Goal: Transaction & Acquisition: Purchase product/service

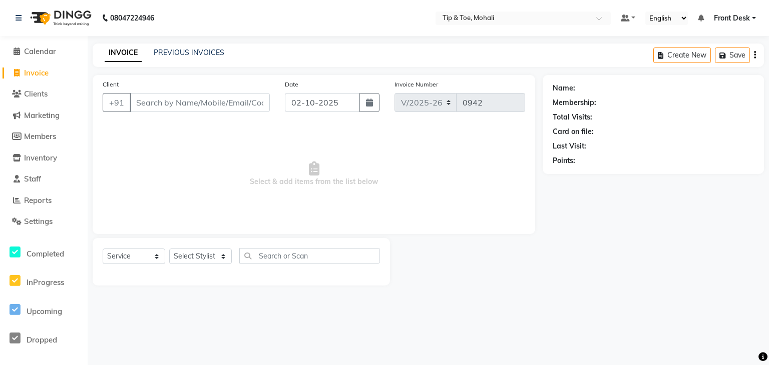
select select "5835"
select select "service"
click at [192, 262] on select "Select Stylist Front Desk KAOTO KOMAL MAHOSO MONISH NICK RAJA RAJVEER SACHIN SAM" at bounding box center [200, 257] width 63 height 16
select select "83684"
click at [169, 249] on select "Select Stylist Front Desk KAOTO KOMAL MAHOSO MONISH NICK RAJA RAJVEER SACHIN SAM" at bounding box center [200, 257] width 63 height 16
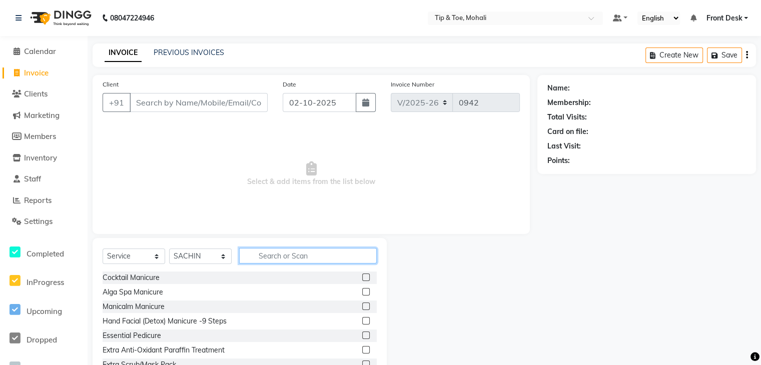
click at [290, 261] on input "text" at bounding box center [308, 256] width 138 height 16
type input "B"
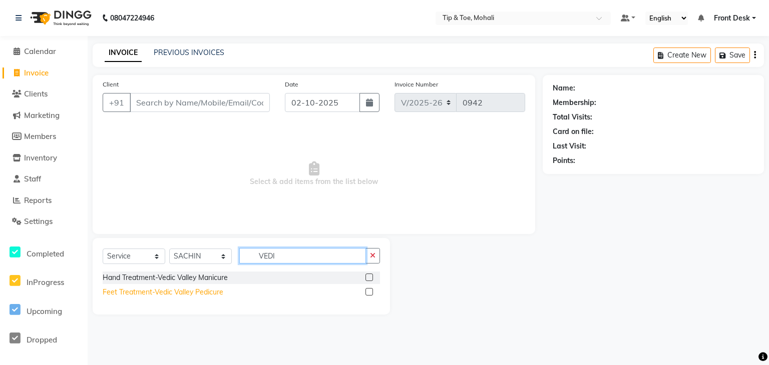
type input "VEDI"
click at [193, 291] on div "Feet Treatment-Vedic Valley Pedicure" at bounding box center [163, 292] width 121 height 11
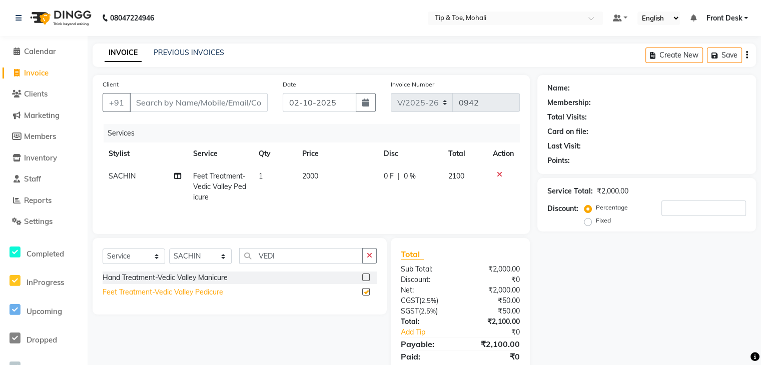
checkbox input "false"
click at [329, 175] on td "2000" at bounding box center [337, 187] width 82 height 44
select select "83684"
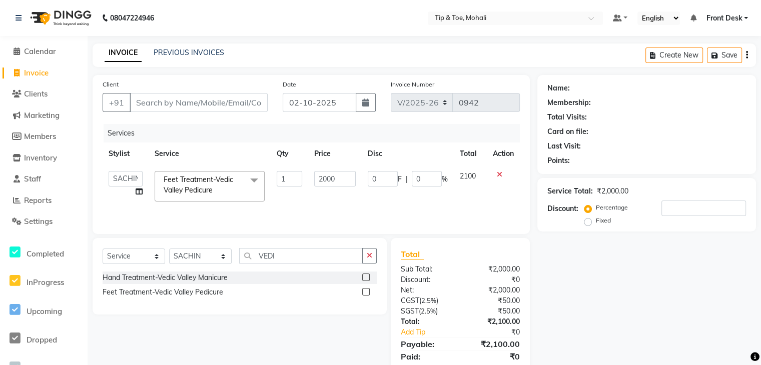
click at [329, 175] on input "2000" at bounding box center [335, 179] width 42 height 16
type input "1500"
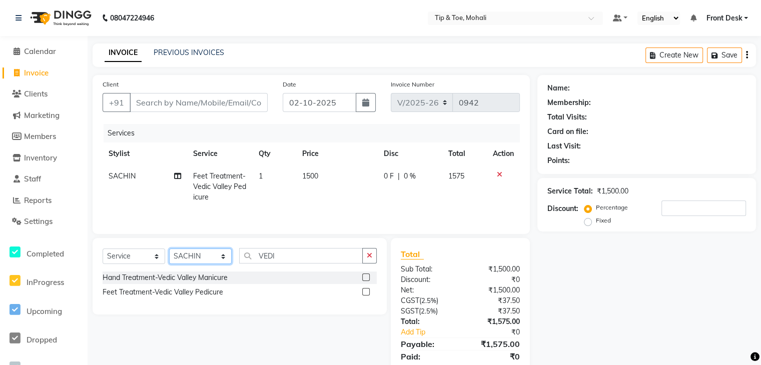
click at [210, 260] on select "Select Stylist Front Desk KAOTO KOMAL MAHOSO MONISH NICK RAJA RAJVEER SACHIN SAM" at bounding box center [200, 257] width 63 height 16
select select "61785"
click at [169, 250] on select "Select Stylist Front Desk KAOTO KOMAL MAHOSO MONISH NICK RAJA RAJVEER SACHIN SAM" at bounding box center [200, 257] width 63 height 16
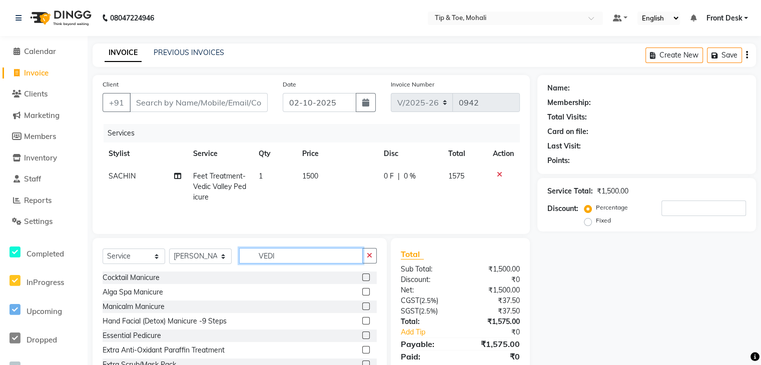
click at [299, 255] on input "VEDI" at bounding box center [301, 256] width 124 height 16
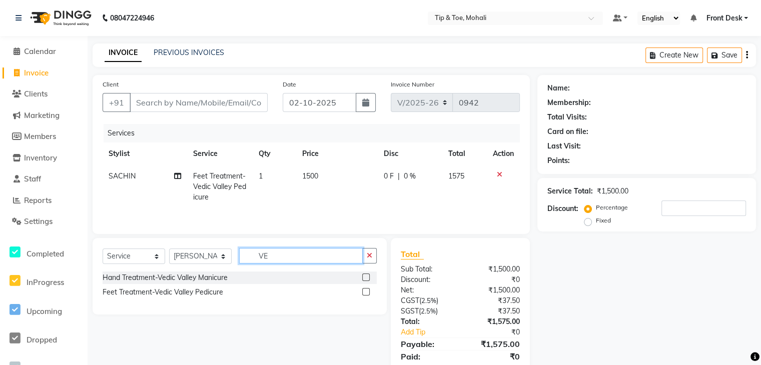
type input "V"
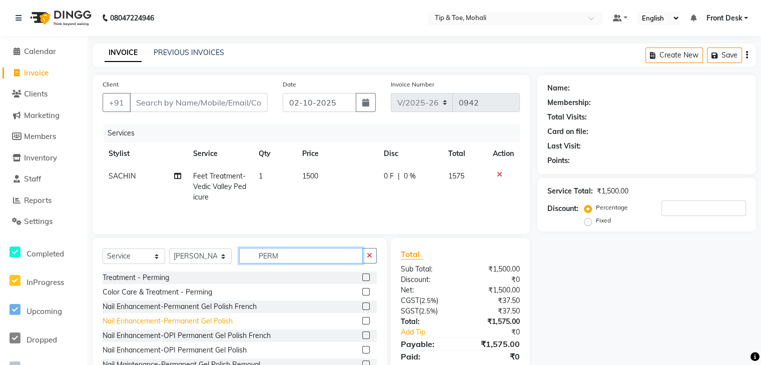
type input "PERM"
click at [166, 321] on div "Nail Enhancement-Permanent Gel Polish" at bounding box center [168, 321] width 130 height 11
checkbox input "false"
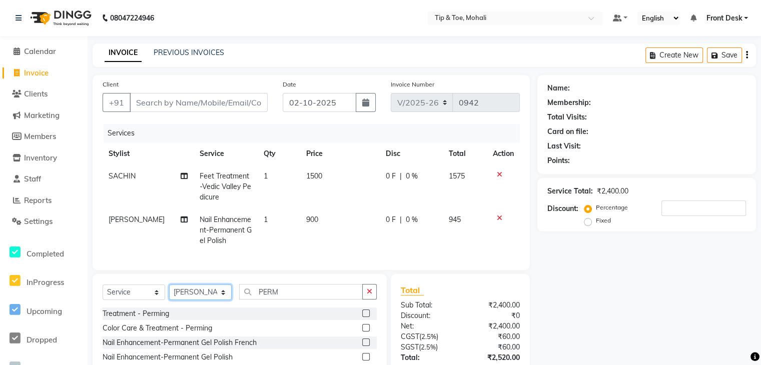
click at [194, 300] on select "Select Stylist Front Desk KAOTO KOMAL MAHOSO MONISH NICK RAJA RAJVEER SACHIN SAM" at bounding box center [200, 293] width 63 height 16
click at [285, 300] on input "PERM" at bounding box center [301, 292] width 124 height 16
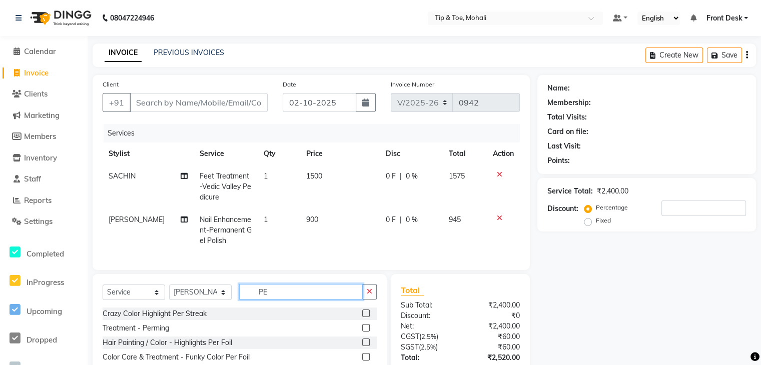
type input "P"
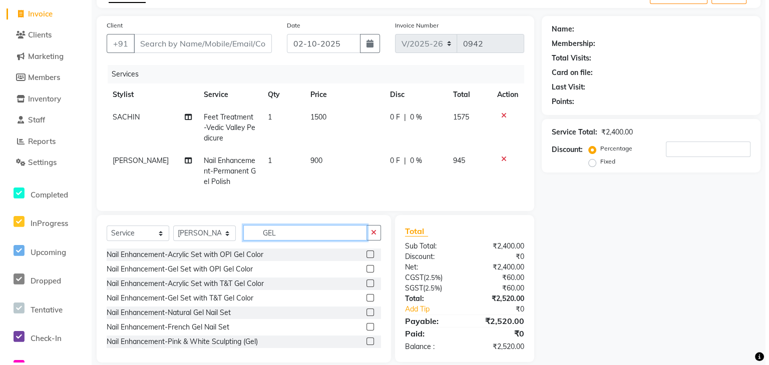
scroll to position [72, 0]
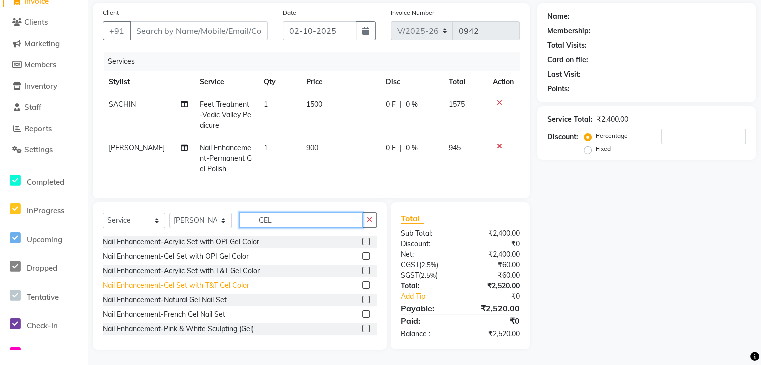
type input "GEL"
click at [226, 291] on div "Nail Enhancement-Gel Set with T&T Gel Color" at bounding box center [176, 286] width 147 height 11
checkbox input "false"
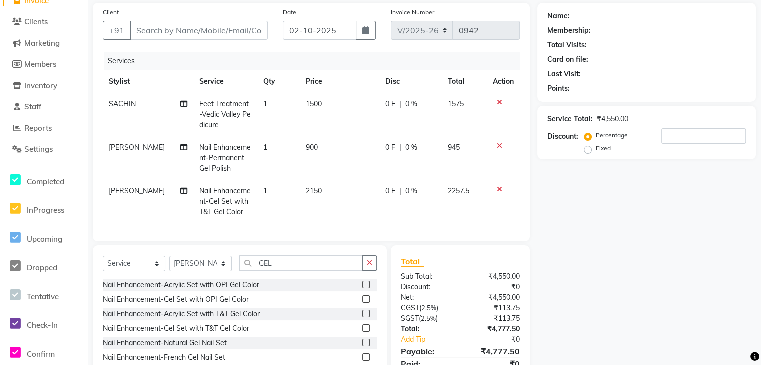
click at [332, 192] on td "2150" at bounding box center [340, 202] width 80 height 44
select select "61785"
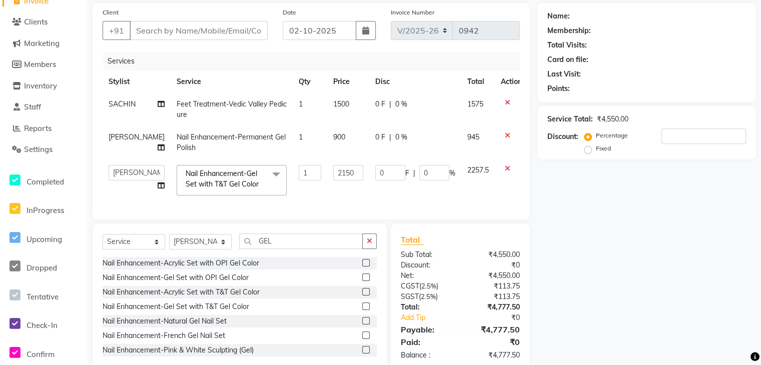
click at [332, 192] on td "2150" at bounding box center [348, 180] width 42 height 43
click at [341, 175] on input "2150" at bounding box center [348, 173] width 30 height 16
type input "2"
type input "1600"
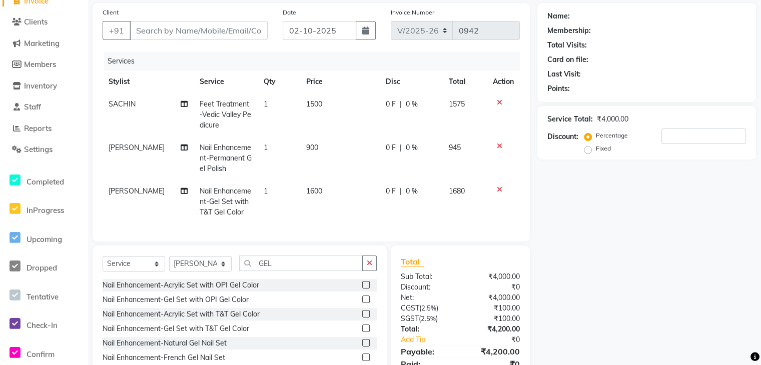
click at [320, 202] on div "Services Stylist Service Qty Price Disc Total Action SACHIN Feet Treatment-Vedi…" at bounding box center [311, 142] width 417 height 180
click at [215, 269] on select "Select Stylist Front Desk KAOTO KOMAL MAHOSO MONISH NICK RAJA RAJVEER SACHIN SAM" at bounding box center [200, 264] width 63 height 16
click at [169, 264] on select "Select Stylist Front Desk KAOTO KOMAL MAHOSO MONISH NICK RAJA RAJVEER SACHIN SAM" at bounding box center [200, 264] width 63 height 16
click at [219, 23] on input "Client" at bounding box center [199, 30] width 138 height 19
click at [133, 153] on td "[PERSON_NAME]" at bounding box center [148, 159] width 91 height 44
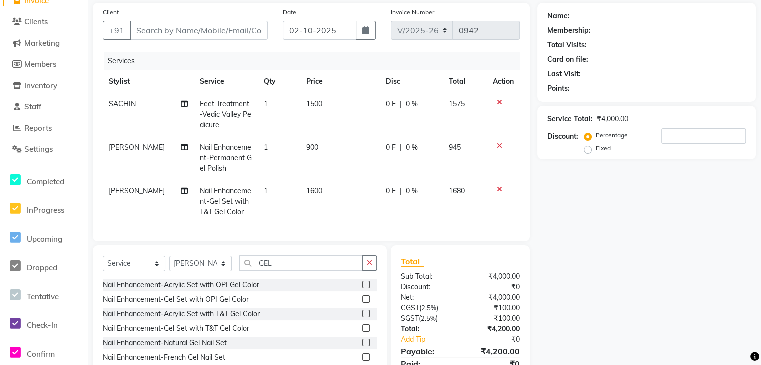
click at [133, 153] on td "[PERSON_NAME]" at bounding box center [148, 159] width 91 height 44
select select "61785"
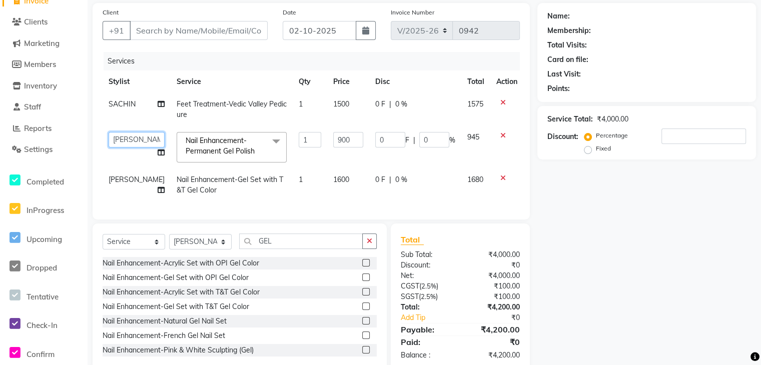
click at [134, 140] on select "Front Desk KAOTO KOMAL MAHOSO MONISH NICK RAJA RAJVEER SACHIN SAM" at bounding box center [137, 140] width 56 height 16
select select "83684"
click at [230, 196] on td "Nail Enhancement-Gel Set with T&T Gel Color" at bounding box center [232, 185] width 122 height 33
select select "61785"
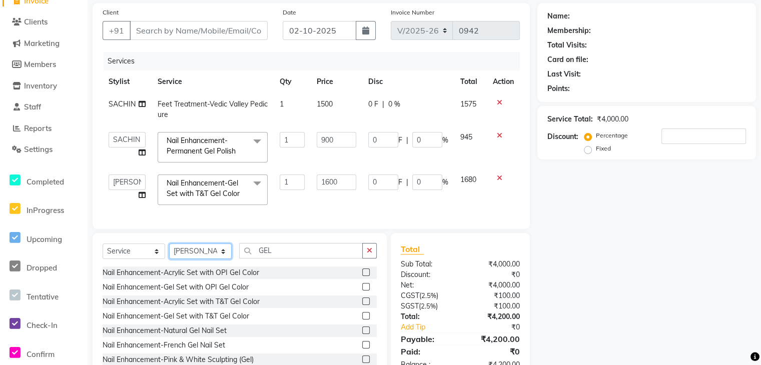
click at [218, 257] on select "Select Stylist Front Desk KAOTO KOMAL MAHOSO MONISH NICK RAJA RAJVEER SACHIN SAM" at bounding box center [200, 252] width 63 height 16
select select "90381"
click at [169, 251] on select "Select Stylist Front Desk KAOTO KOMAL MAHOSO MONISH NICK RAJA RAJVEER SACHIN SAM" at bounding box center [200, 252] width 63 height 16
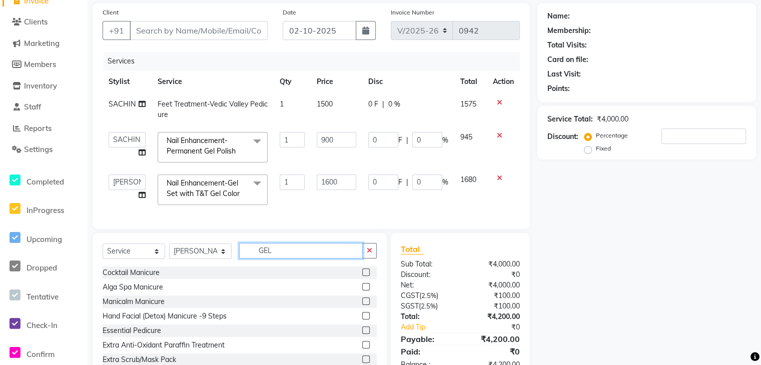
click at [318, 259] on input "GEL" at bounding box center [301, 251] width 124 height 16
type input "G"
type input "BLO"
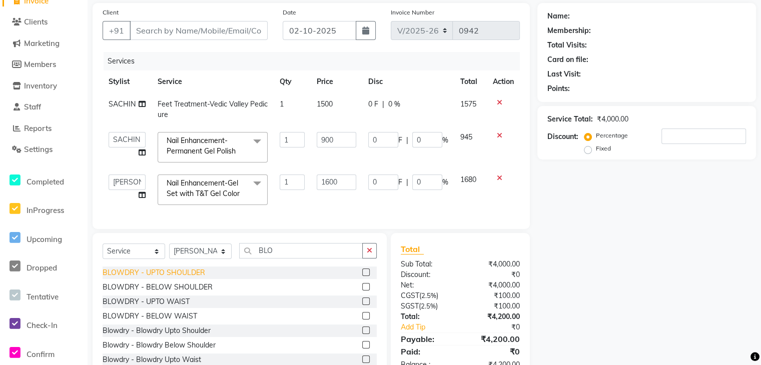
click at [189, 278] on div "BLOWDRY - UPTO SHOULDER" at bounding box center [154, 273] width 103 height 11
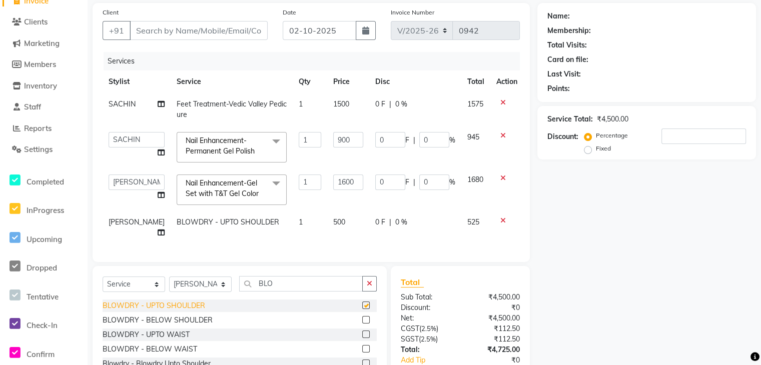
checkbox input "false"
click at [187, 33] on input "Client" at bounding box center [199, 30] width 138 height 19
type input "9"
type input "0"
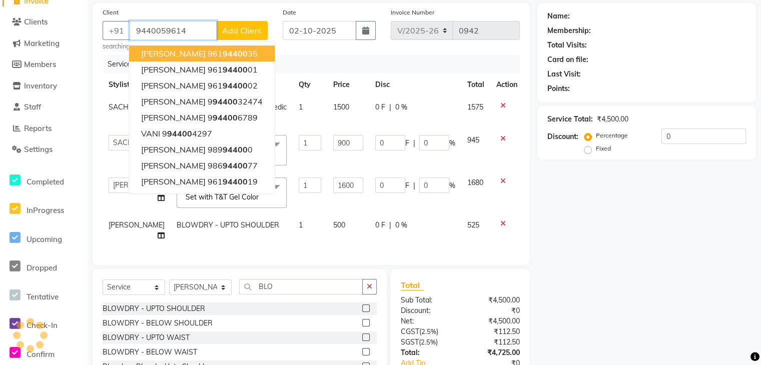
type input "9440059614"
click at [243, 29] on span "Add Client" at bounding box center [242, 31] width 40 height 10
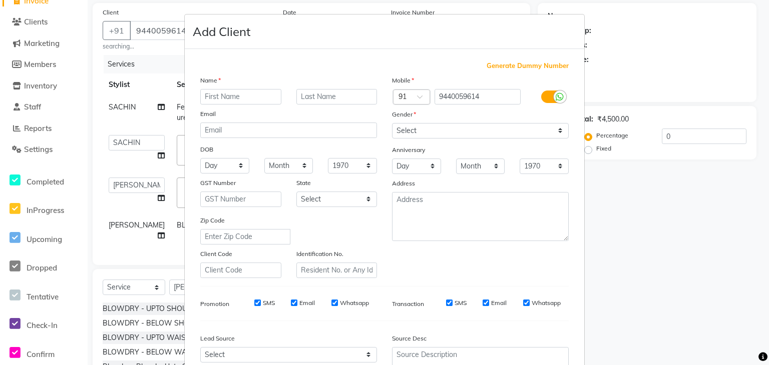
click at [226, 100] on input "text" at bounding box center [240, 97] width 81 height 16
type input "SHAVY"
click at [443, 135] on select "Select Male Female Other Prefer Not To Say" at bounding box center [480, 131] width 177 height 16
select select "female"
click at [392, 124] on select "Select Male Female Other Prefer Not To Say" at bounding box center [480, 131] width 177 height 16
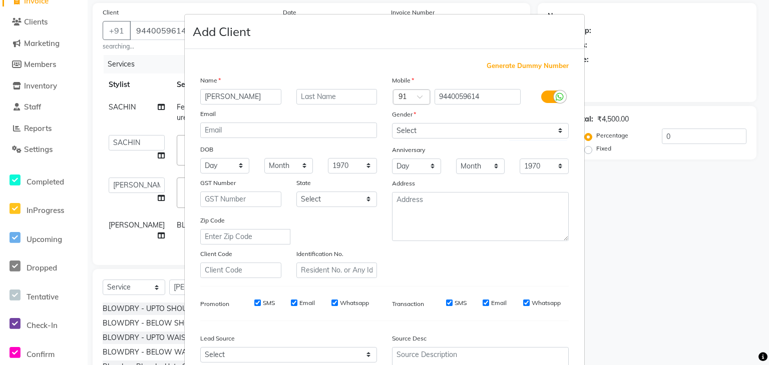
click at [254, 306] on input "SMS" at bounding box center [257, 303] width 7 height 7
checkbox input "false"
click at [291, 306] on input "Email" at bounding box center [294, 303] width 7 height 7
checkbox input "false"
click at [446, 306] on input "SMS" at bounding box center [449, 303] width 7 height 7
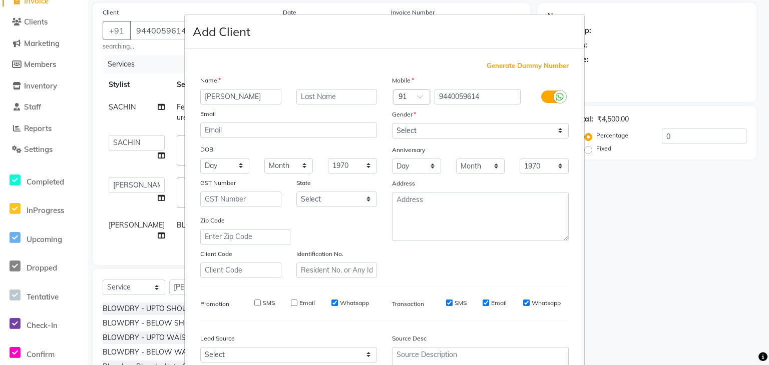
checkbox input "false"
click at [483, 306] on input "Email" at bounding box center [486, 303] width 7 height 7
checkbox input "false"
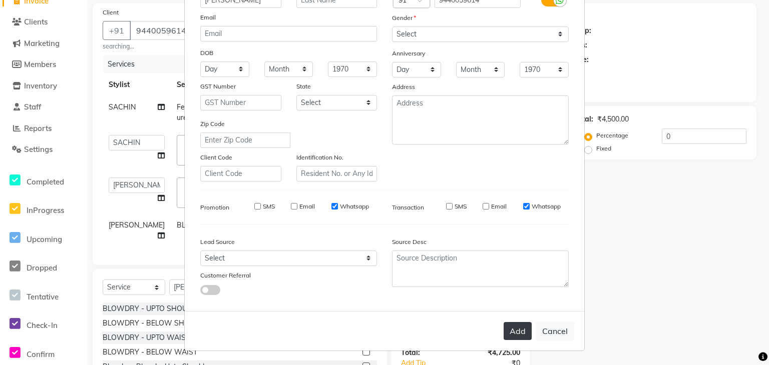
click at [513, 332] on button "Add" at bounding box center [518, 331] width 28 height 18
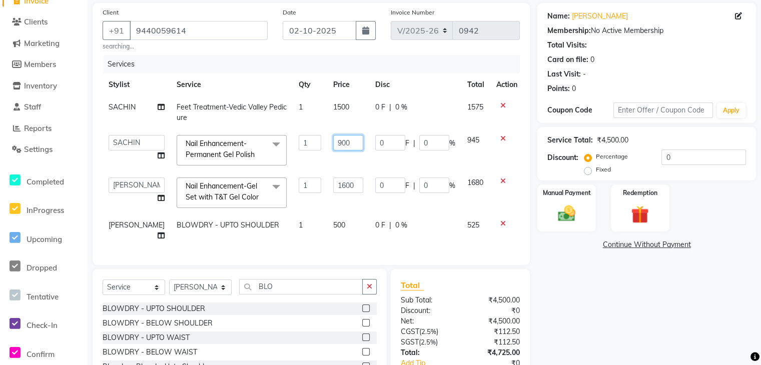
click at [346, 142] on input "900" at bounding box center [348, 143] width 30 height 16
type input "9"
type input "660"
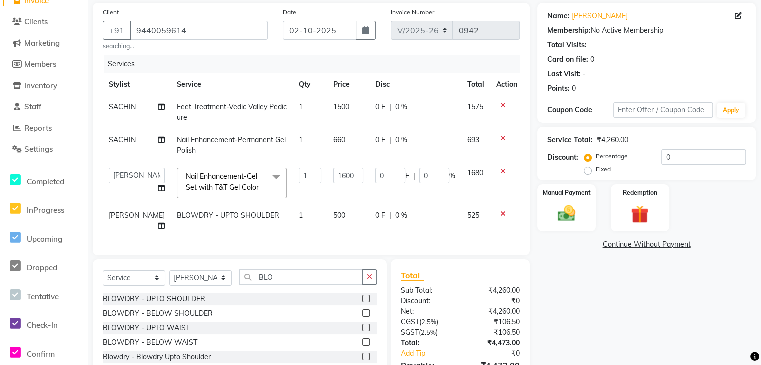
click at [428, 141] on div "0 F | 0 %" at bounding box center [415, 140] width 80 height 11
select select "83684"
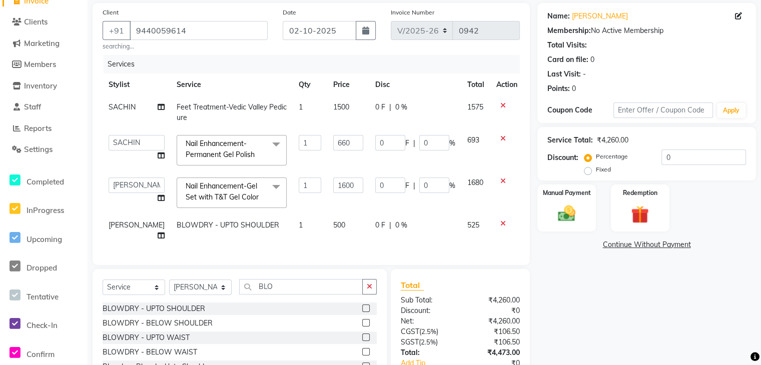
click at [428, 141] on input "0" at bounding box center [434, 143] width 30 height 16
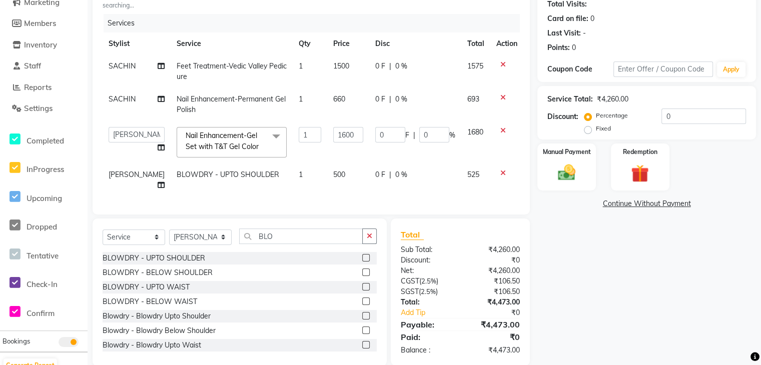
scroll to position [126, 0]
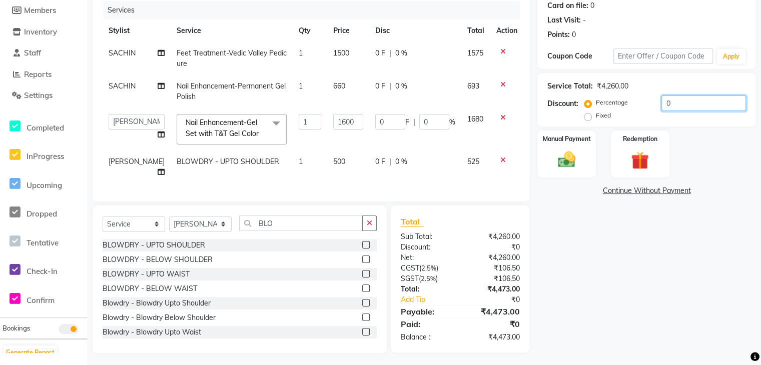
click at [688, 106] on input "0" at bounding box center [704, 104] width 85 height 16
click at [343, 50] on td "1500" at bounding box center [348, 58] width 42 height 33
select select "83684"
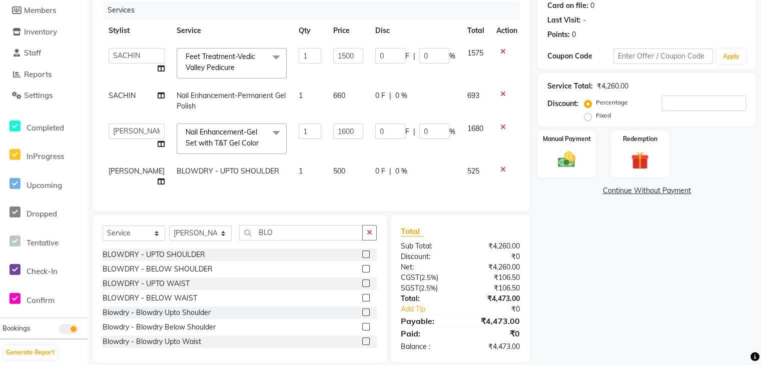
click at [343, 50] on input "1500" at bounding box center [348, 56] width 30 height 16
type input "1"
type input "1080"
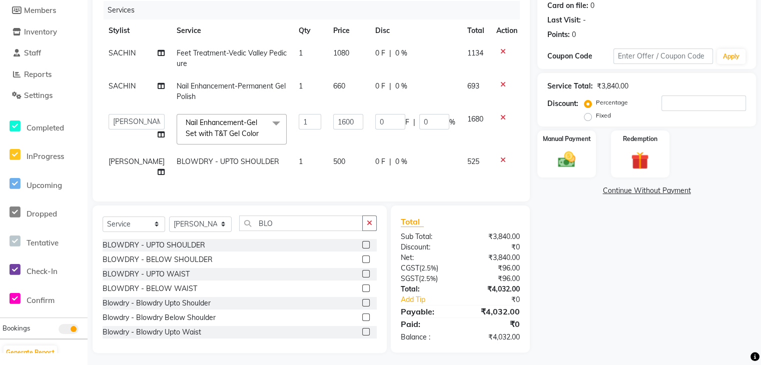
click at [582, 209] on div "Name: Shavy Membership: No Active Membership Total Visits: Card on file: 0 Last…" at bounding box center [651, 151] width 226 height 404
click at [677, 105] on input "number" at bounding box center [704, 104] width 85 height 16
type input "4"
type input "64"
type input "4"
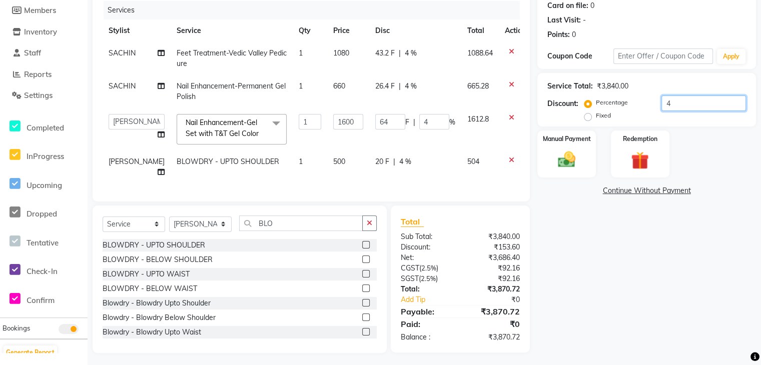
type input "4.7"
type input "75.2"
type input "4.7"
type input "4.76"
type input "76.16"
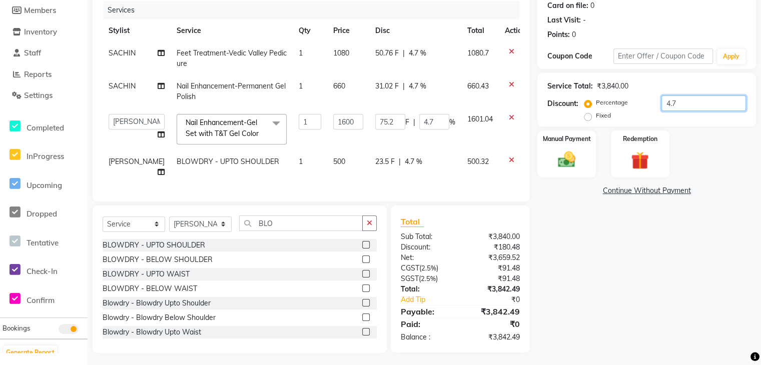
type input "4.76"
type input "4.761"
type input "76.18"
type input "4.7619"
type input "76.19"
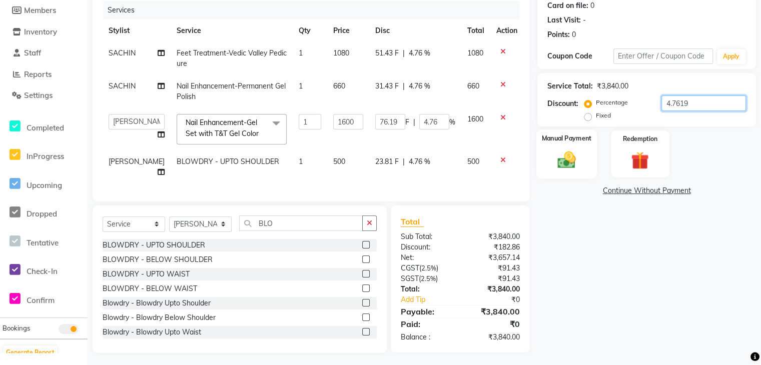
type input "4.7619"
click at [585, 158] on div "Manual Payment" at bounding box center [567, 154] width 61 height 49
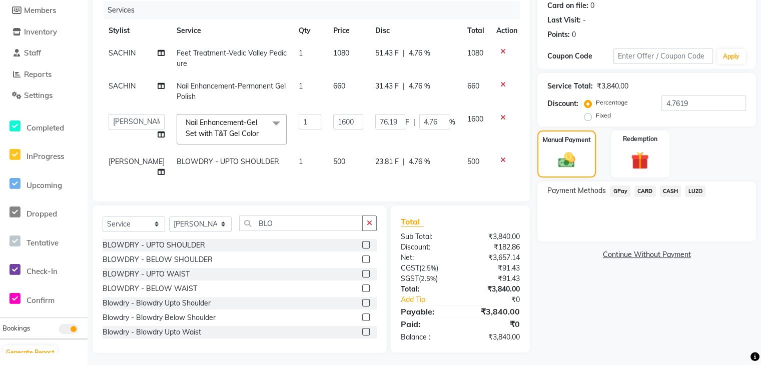
click at [673, 189] on span "CASH" at bounding box center [671, 192] width 22 height 12
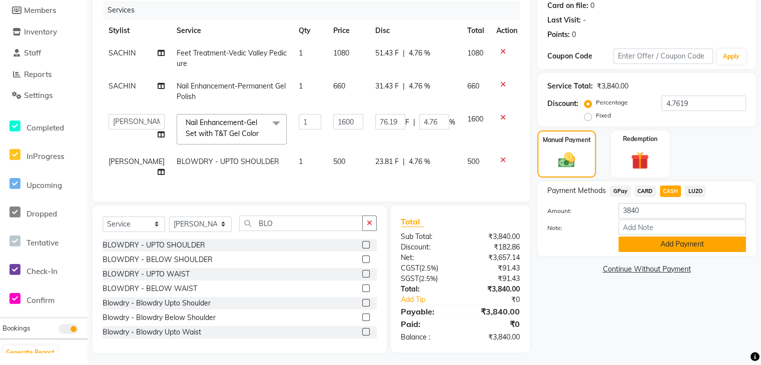
click at [670, 249] on button "Add Payment" at bounding box center [683, 245] width 128 height 16
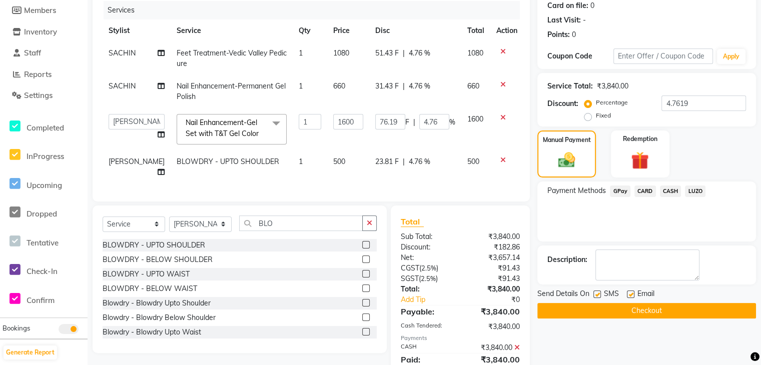
scroll to position [161, 0]
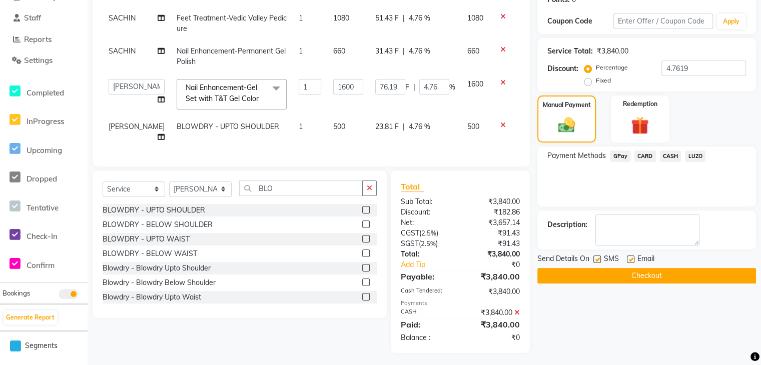
click at [647, 276] on button "Checkout" at bounding box center [647, 276] width 219 height 16
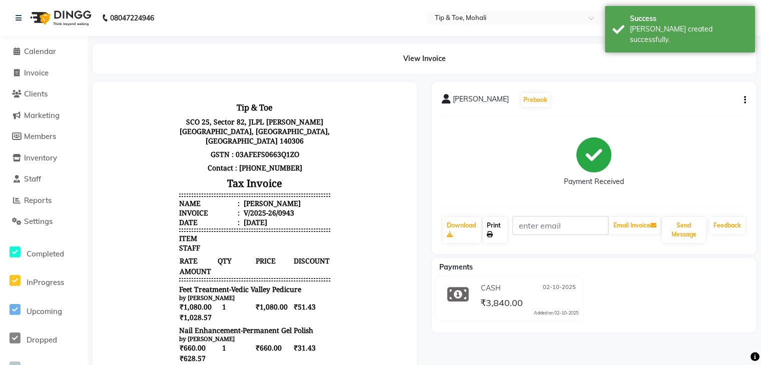
click at [493, 232] on icon at bounding box center [490, 235] width 6 height 6
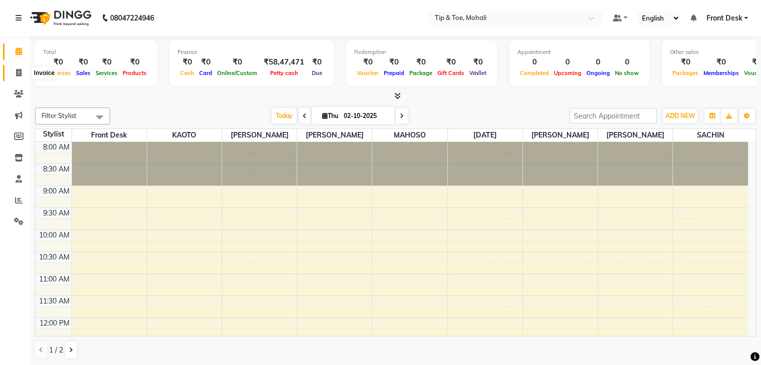
click at [22, 73] on span at bounding box center [19, 74] width 18 height 12
select select "service"
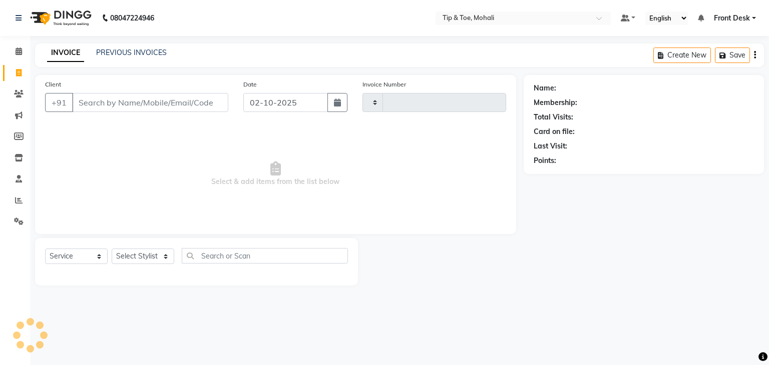
type input "0942"
select select "5835"
click at [101, 109] on input "Client" at bounding box center [150, 102] width 156 height 19
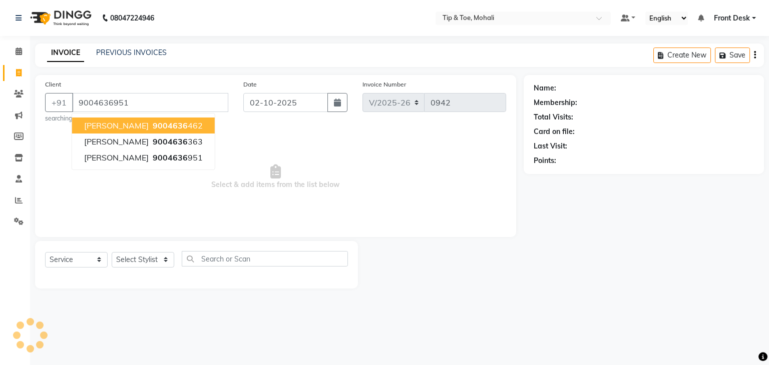
type input "9004636951"
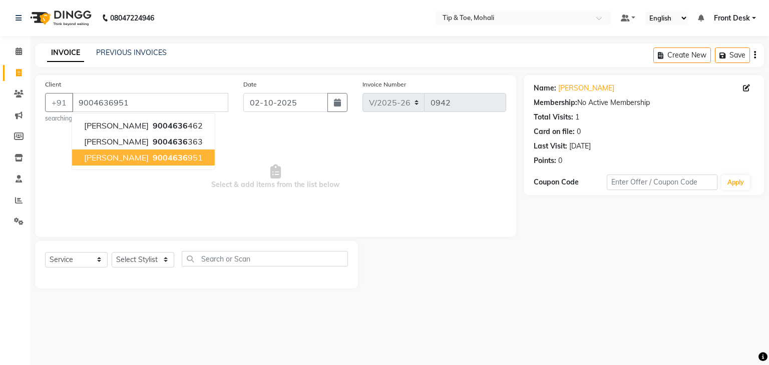
click at [153, 156] on span "9004636" at bounding box center [170, 158] width 35 height 10
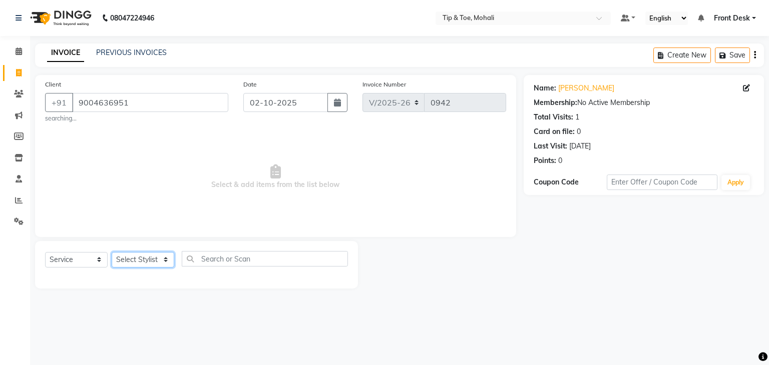
click at [145, 260] on select "Select Stylist Front Desk KAOTO KOMAL MAHOSO MONISH NICK RAJA RAJVEER SACHIN SAM" at bounding box center [143, 260] width 63 height 16
select select "40702"
click at [112, 253] on select "Select Stylist Front Desk KAOTO KOMAL MAHOSO MONISH NICK RAJA RAJVEER SACHIN SAM" at bounding box center [143, 260] width 63 height 16
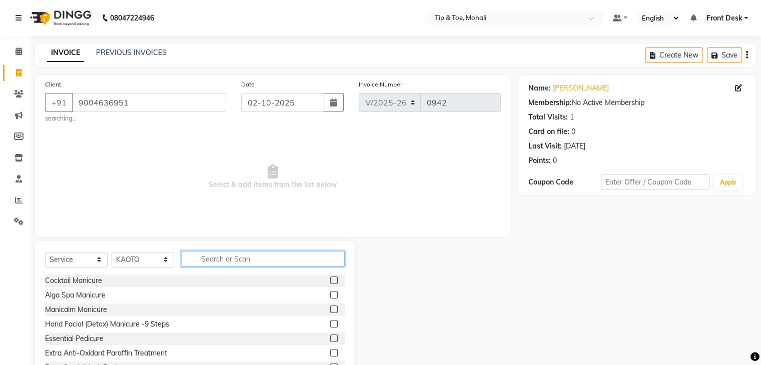
click at [208, 261] on input "text" at bounding box center [263, 259] width 163 height 16
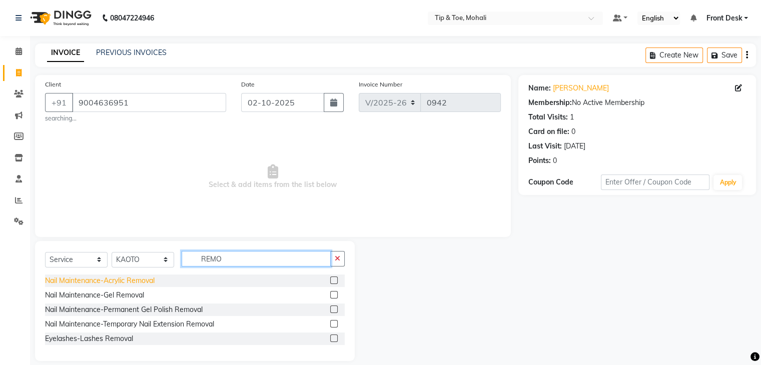
type input "REMO"
click at [120, 285] on div "Nail Maintenance-Acrylic Removal" at bounding box center [100, 281] width 110 height 11
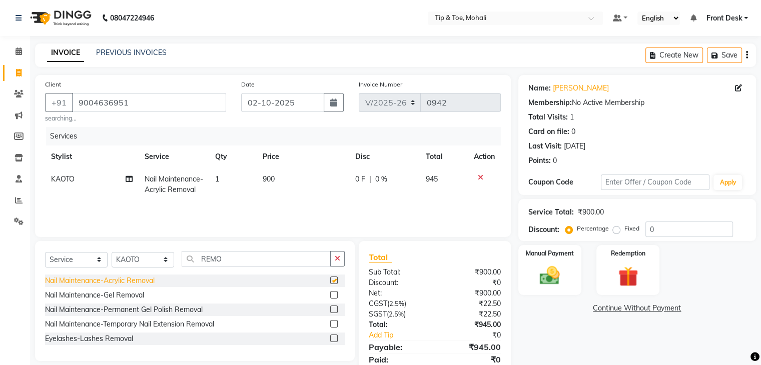
checkbox input "false"
click at [283, 181] on td "900" at bounding box center [303, 184] width 93 height 33
select select "40702"
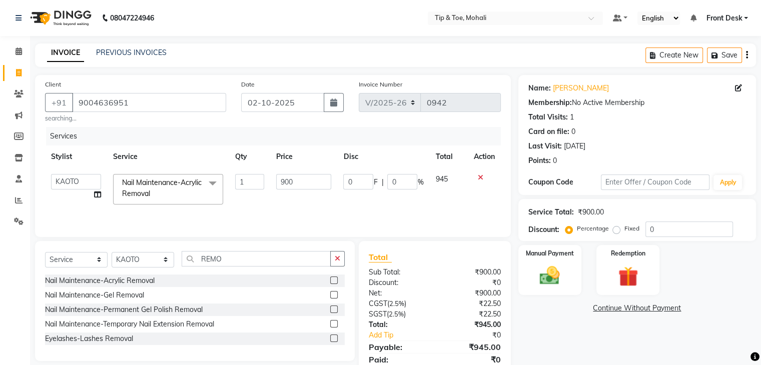
click at [283, 181] on input "900" at bounding box center [303, 182] width 55 height 16
type input "700"
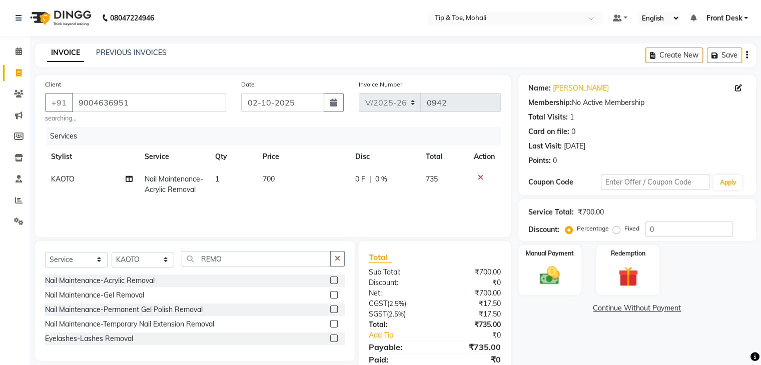
click at [228, 182] on td "1" at bounding box center [233, 184] width 48 height 33
select select "40702"
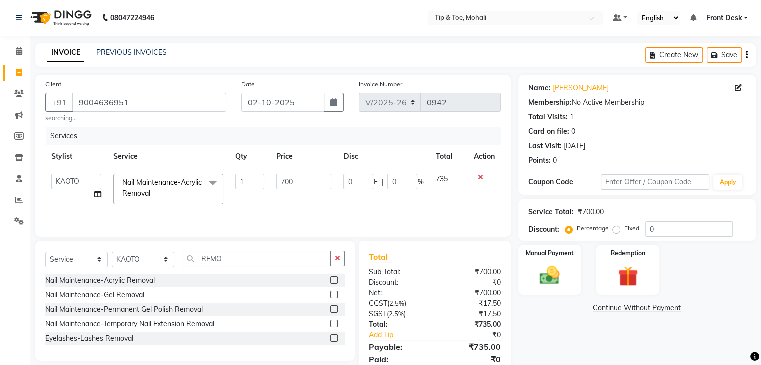
click at [229, 182] on td "1" at bounding box center [249, 189] width 41 height 43
click at [242, 184] on input "1" at bounding box center [249, 182] width 29 height 16
type input "2"
click at [684, 229] on input "0" at bounding box center [690, 230] width 88 height 16
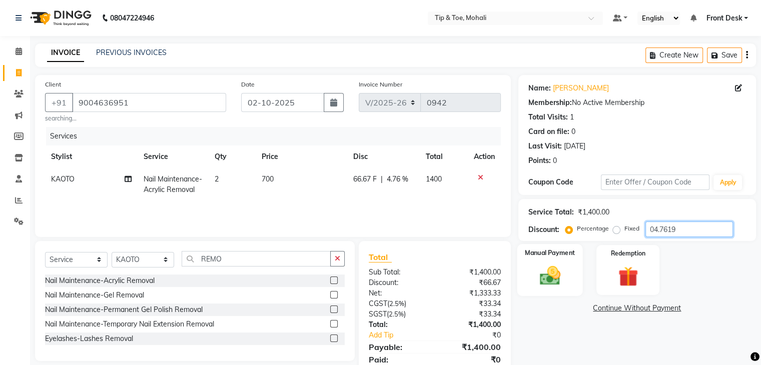
type input "04.7619"
click at [550, 271] on img at bounding box center [550, 276] width 34 height 24
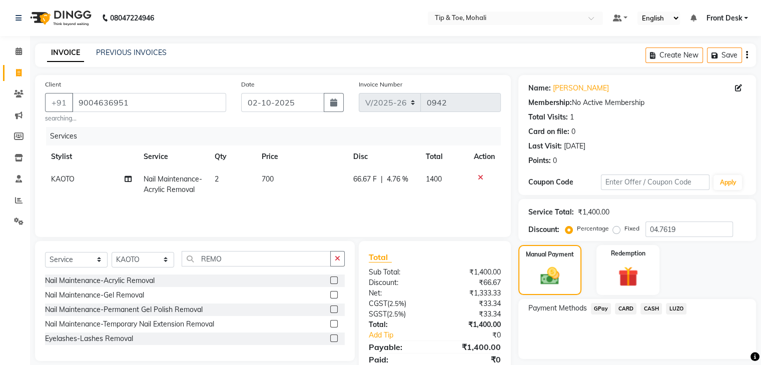
click at [655, 307] on span "CASH" at bounding box center [652, 309] width 22 height 12
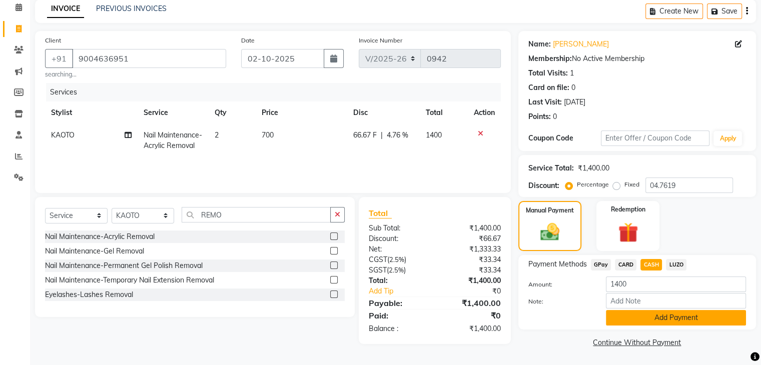
click at [653, 314] on button "Add Payment" at bounding box center [676, 318] width 140 height 16
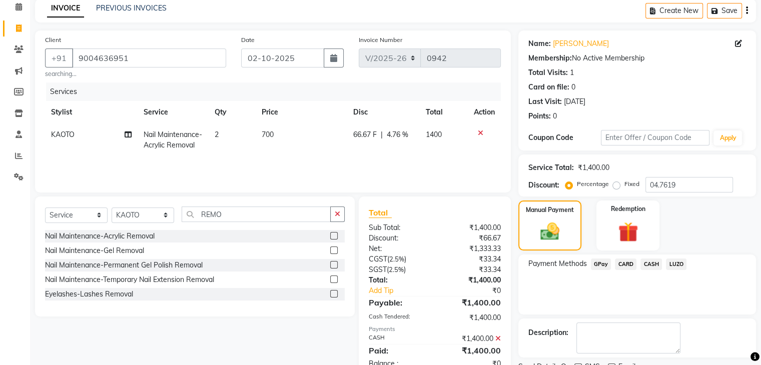
scroll to position [86, 0]
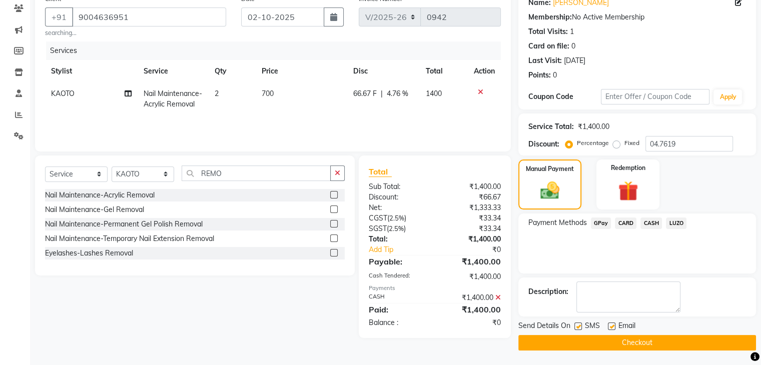
click at [606, 342] on button "Checkout" at bounding box center [638, 343] width 238 height 16
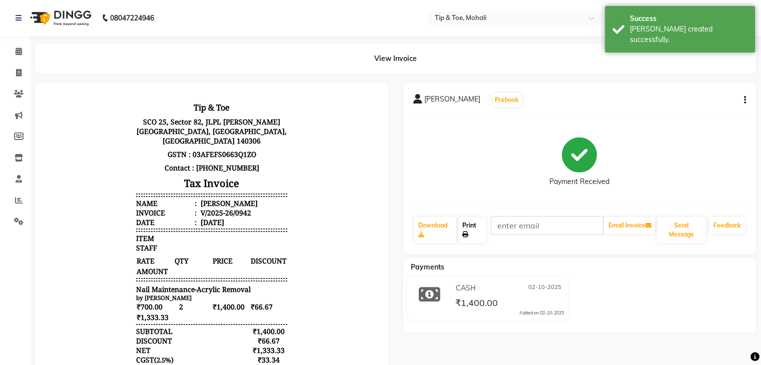
click at [482, 236] on link "Print" at bounding box center [473, 230] width 28 height 26
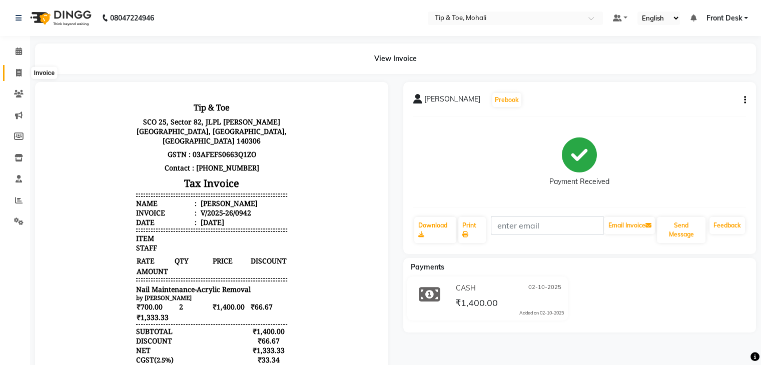
click at [13, 73] on span at bounding box center [19, 74] width 18 height 12
select select "5835"
select select "service"
